Goal: Check status

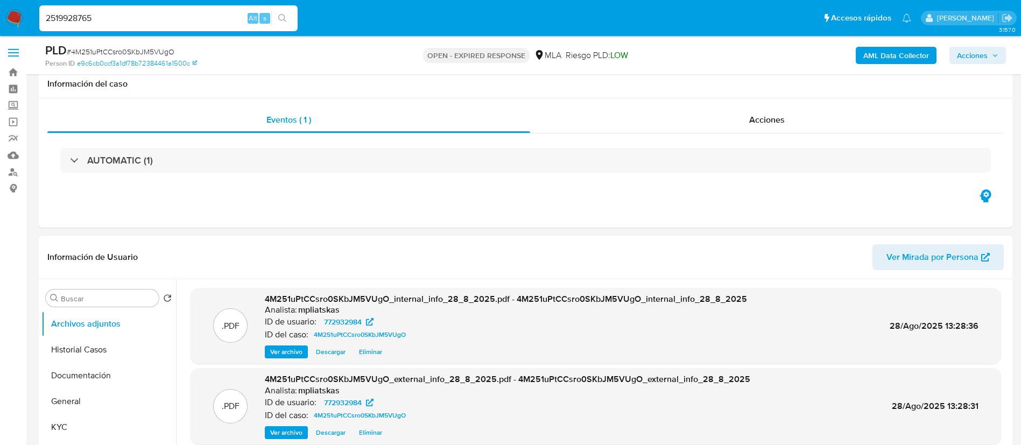
select select "10"
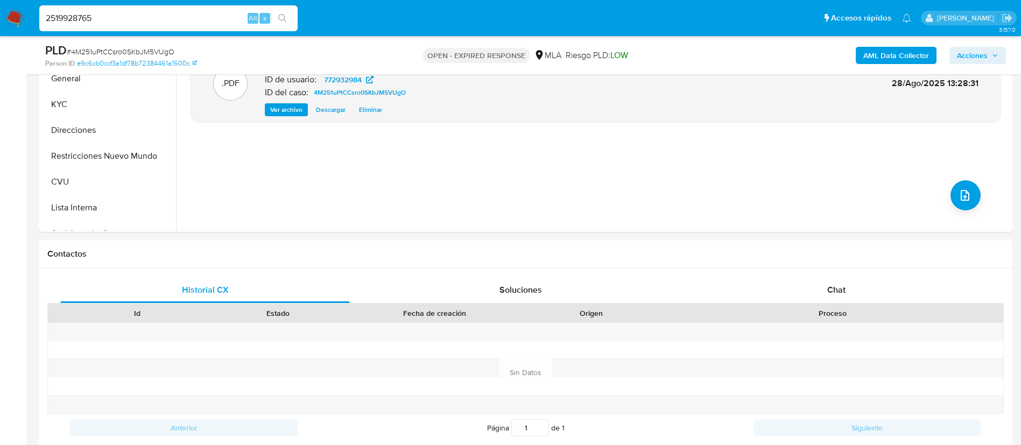
type input "2519928765"
click at [279, 15] on icon "search-icon" at bounding box center [282, 18] width 9 height 9
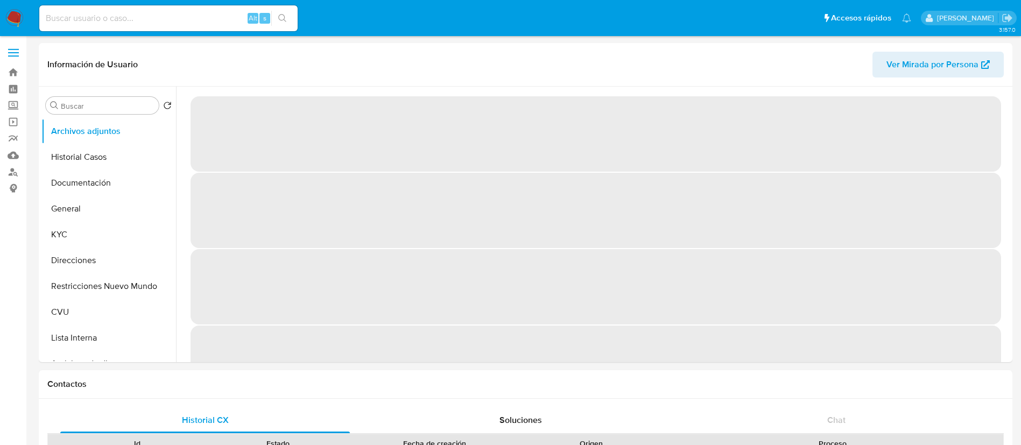
select select "10"
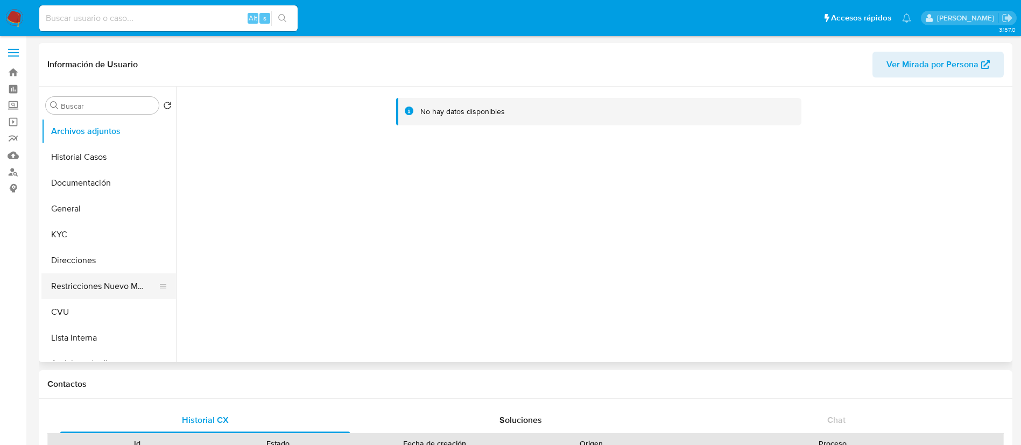
click at [101, 285] on button "Restricciones Nuevo Mundo" at bounding box center [104, 286] width 126 height 26
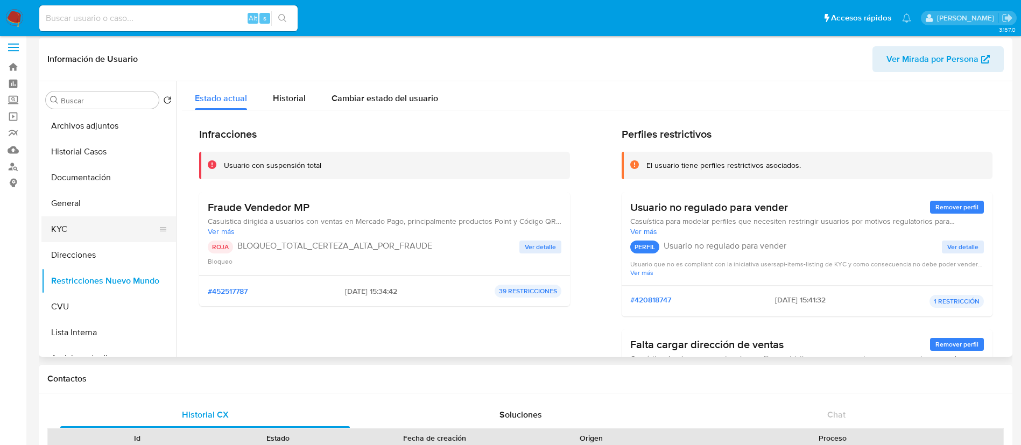
click at [107, 225] on button "KYC" at bounding box center [104, 229] width 126 height 26
